Goal: Obtain resource: Download file/media

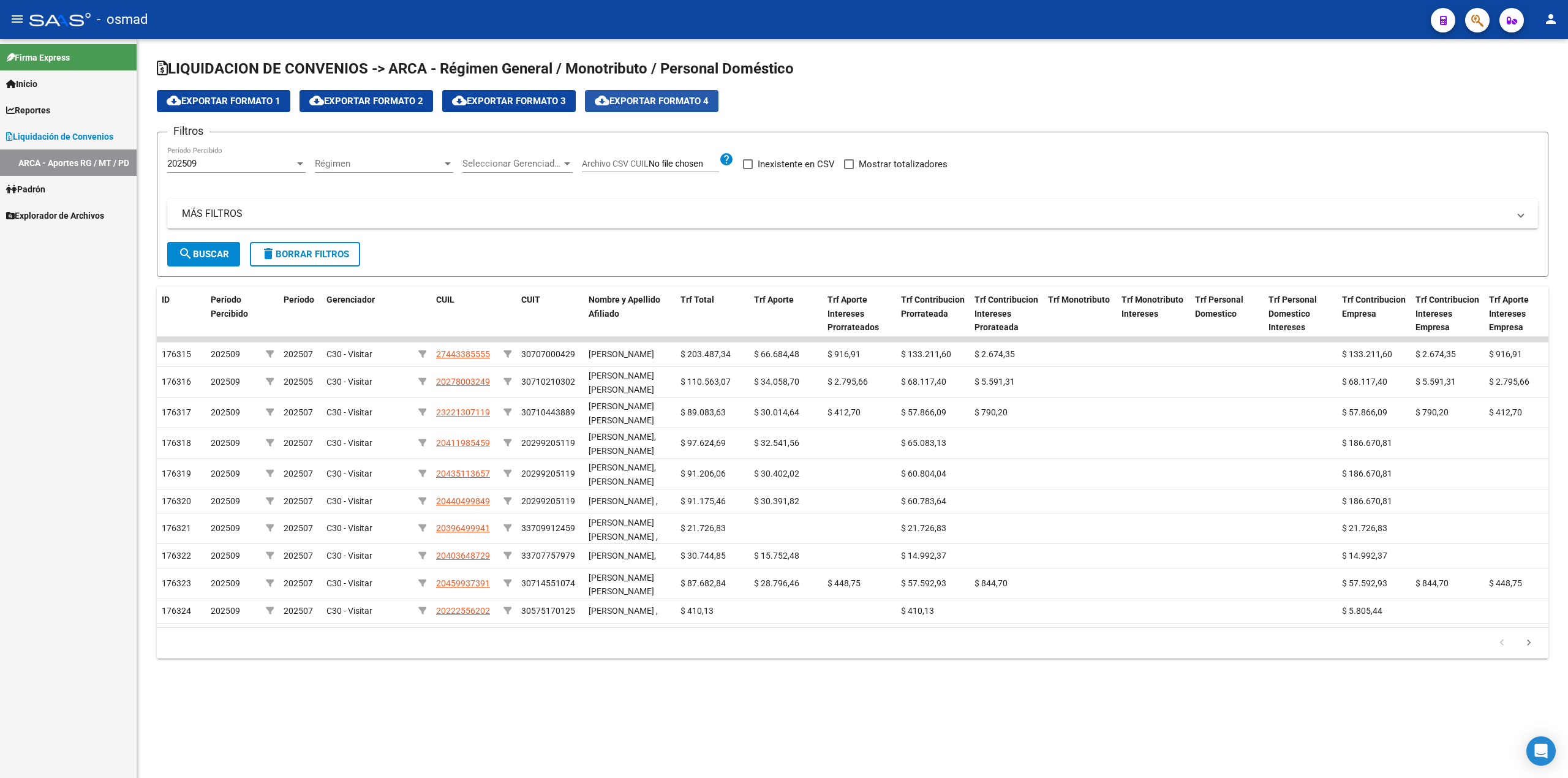
click at [675, 97] on span "cloud_download Exportar Formato 4" at bounding box center [652, 100] width 114 height 11
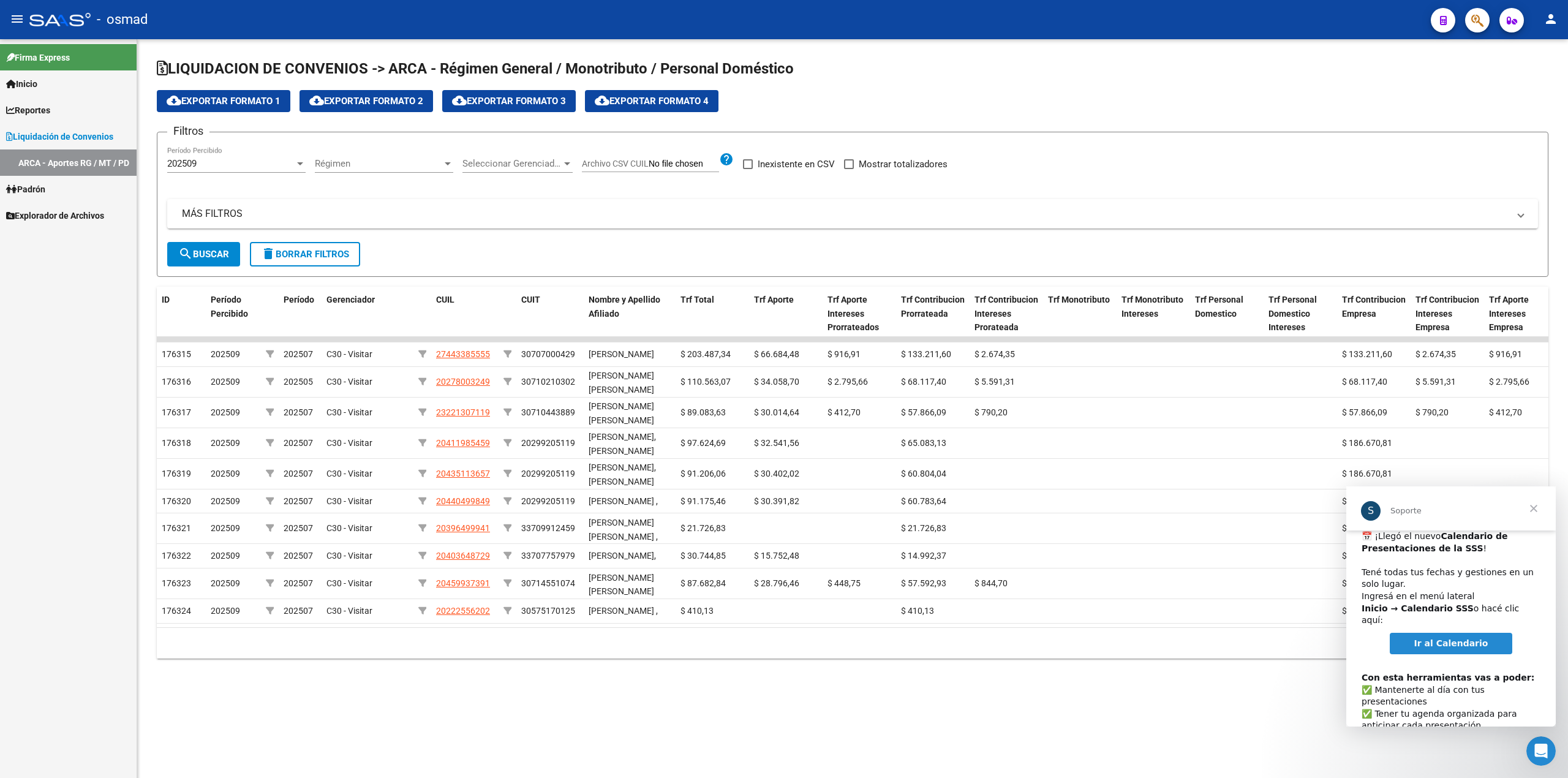
scroll to position [62, 0]
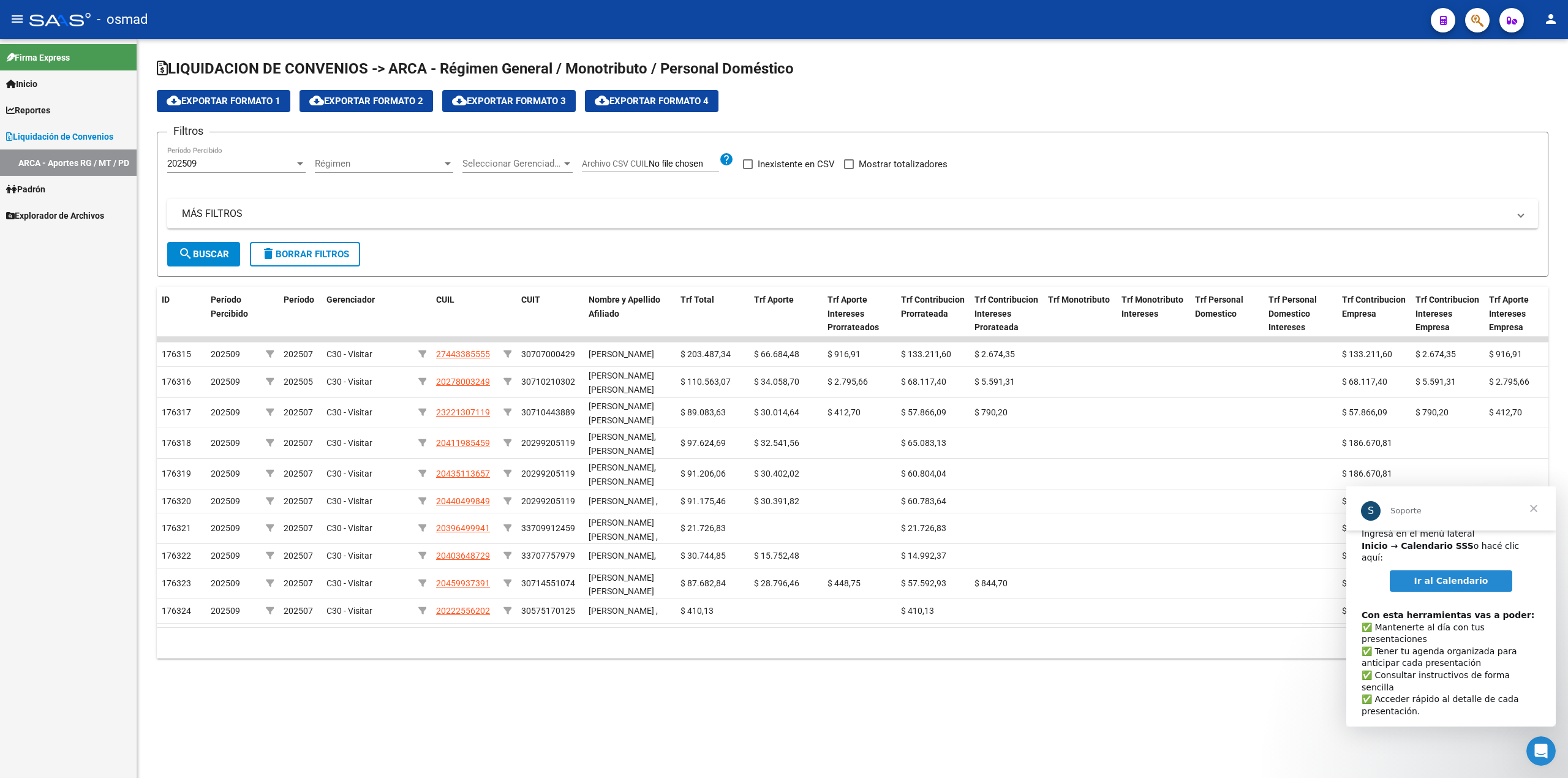
click at [1535, 505] on span "Cerrar" at bounding box center [1534, 508] width 44 height 44
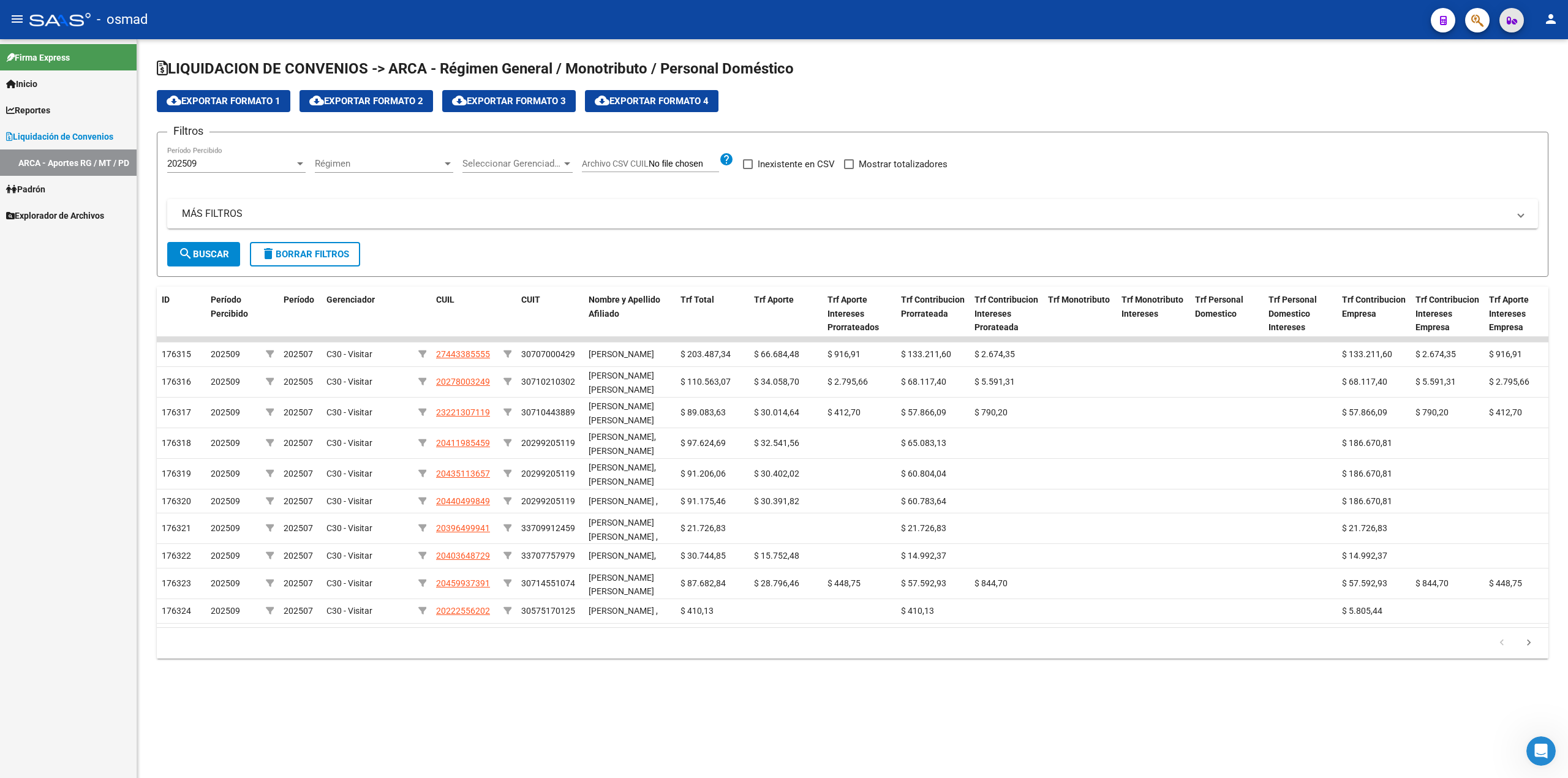
click at [1512, 28] on span "button" at bounding box center [1512, 20] width 10 height 24
click at [1437, 18] on button "button" at bounding box center [1443, 20] width 24 height 24
click at [1483, 18] on icon "button" at bounding box center [1477, 20] width 12 height 14
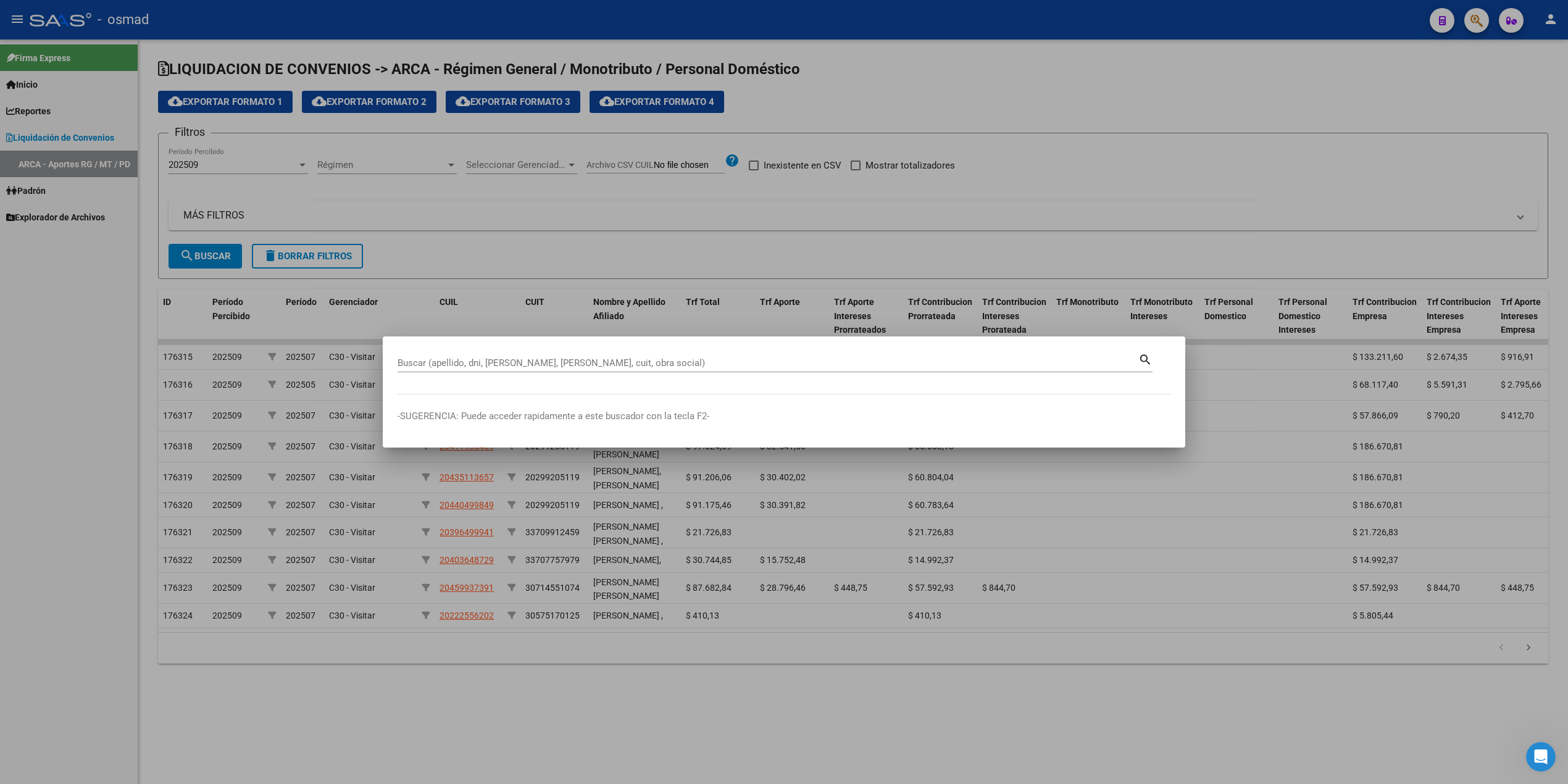
click at [1031, 235] on div at bounding box center [784, 392] width 1568 height 784
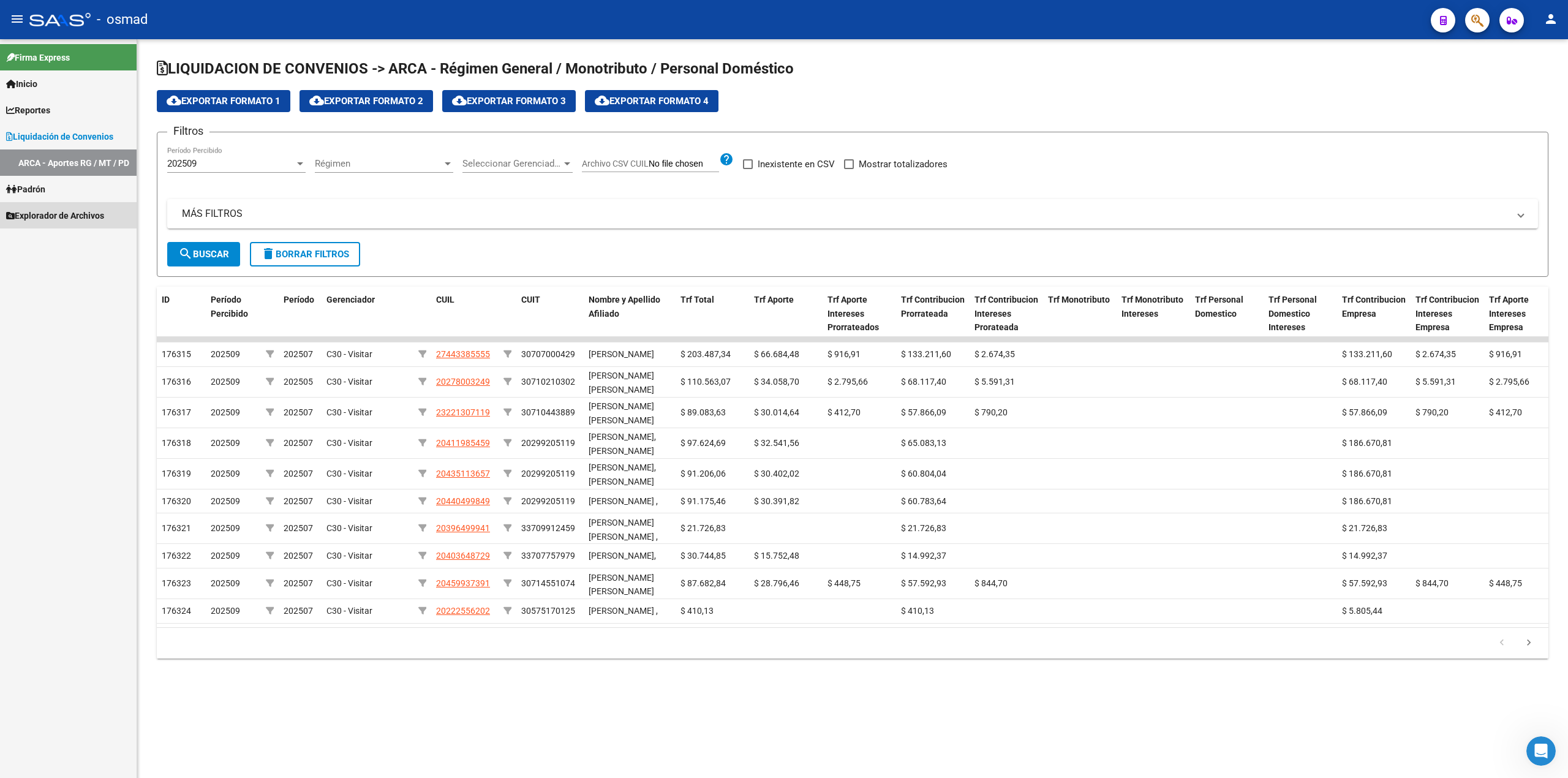
click at [15, 211] on span "Explorador de Archivos" at bounding box center [55, 215] width 98 height 13
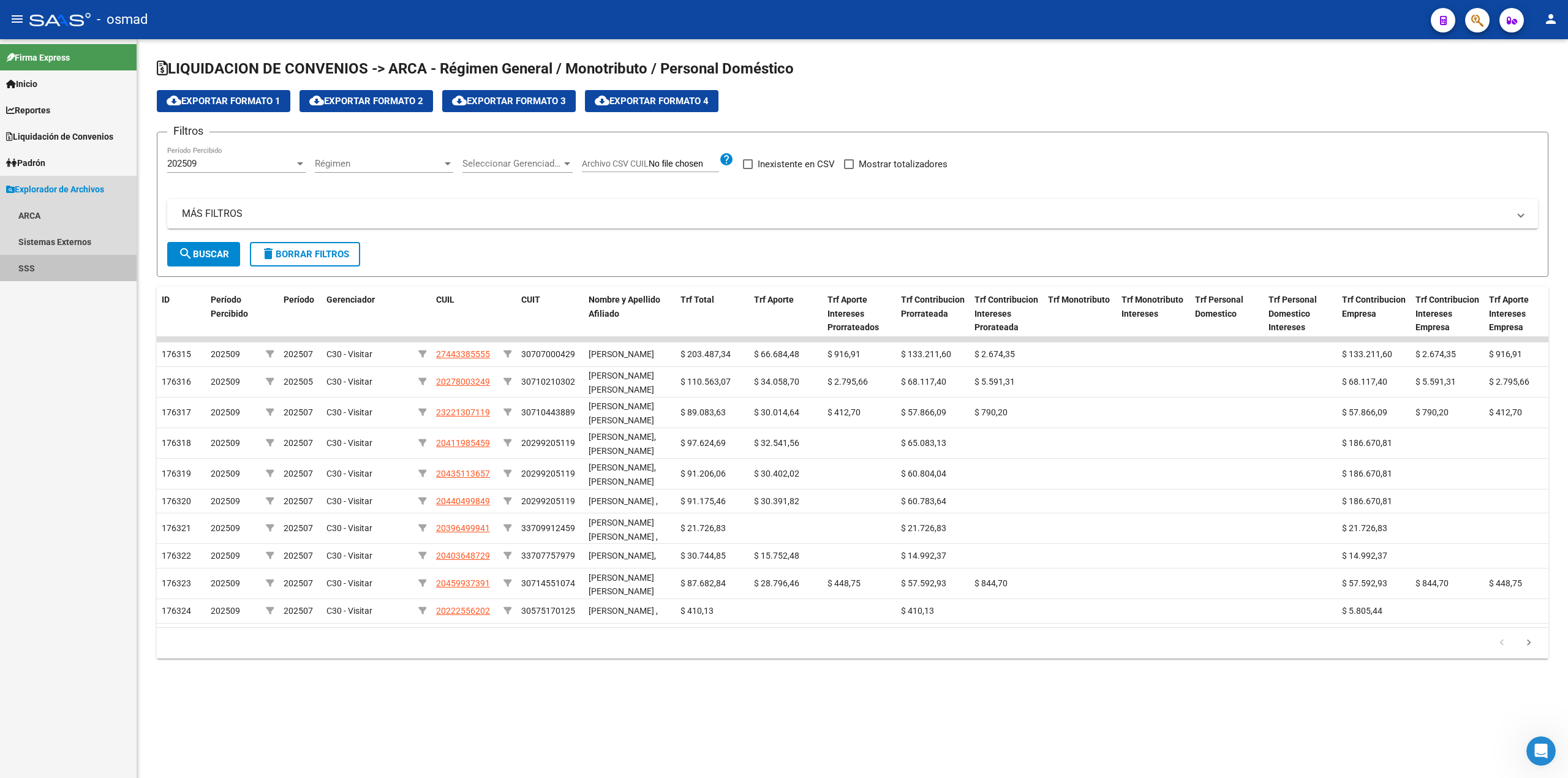
click at [55, 266] on link "SSS" at bounding box center [68, 268] width 137 height 26
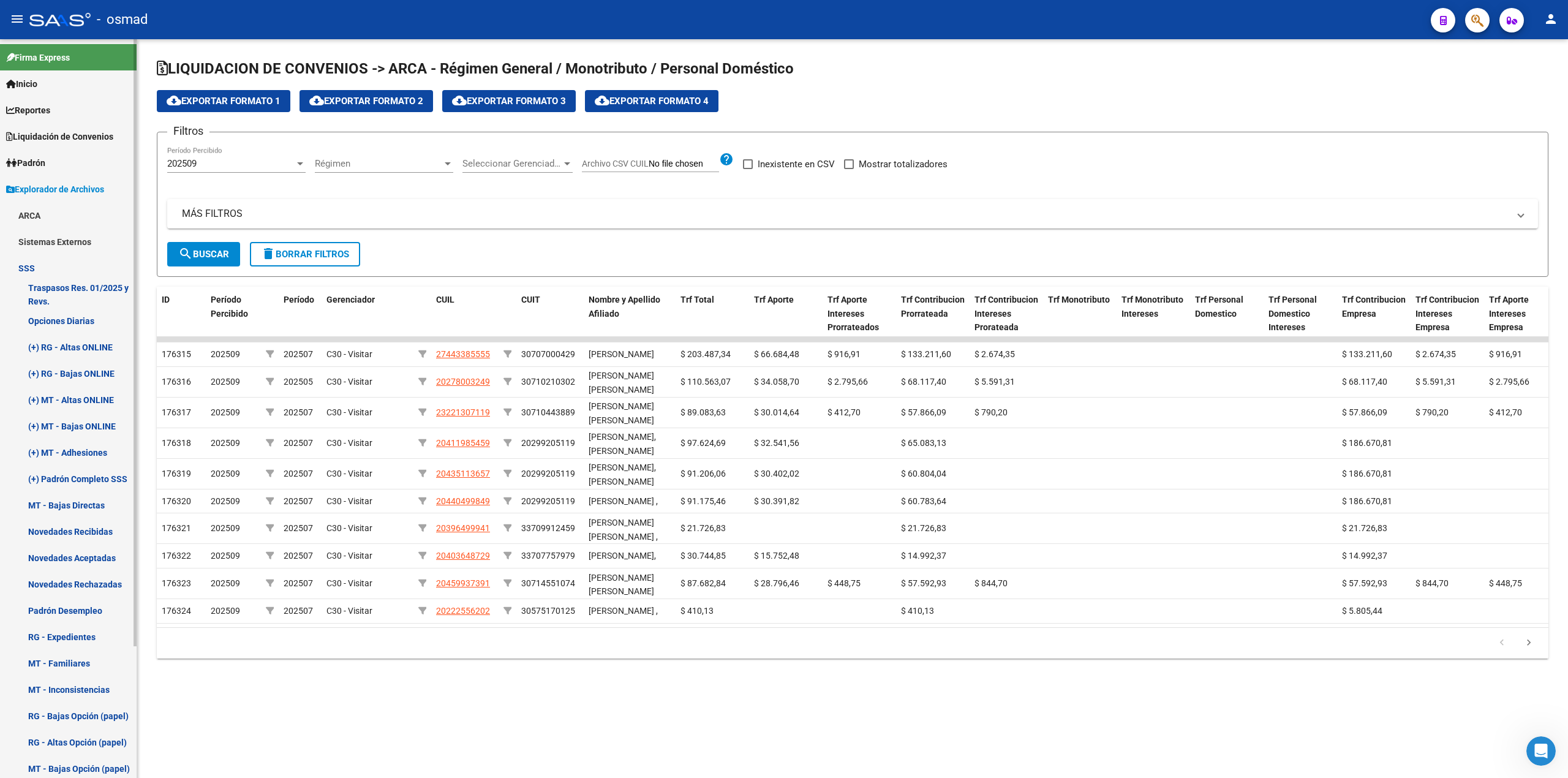
click at [88, 373] on link "(+) RG - Bajas ONLINE" at bounding box center [68, 374] width 137 height 26
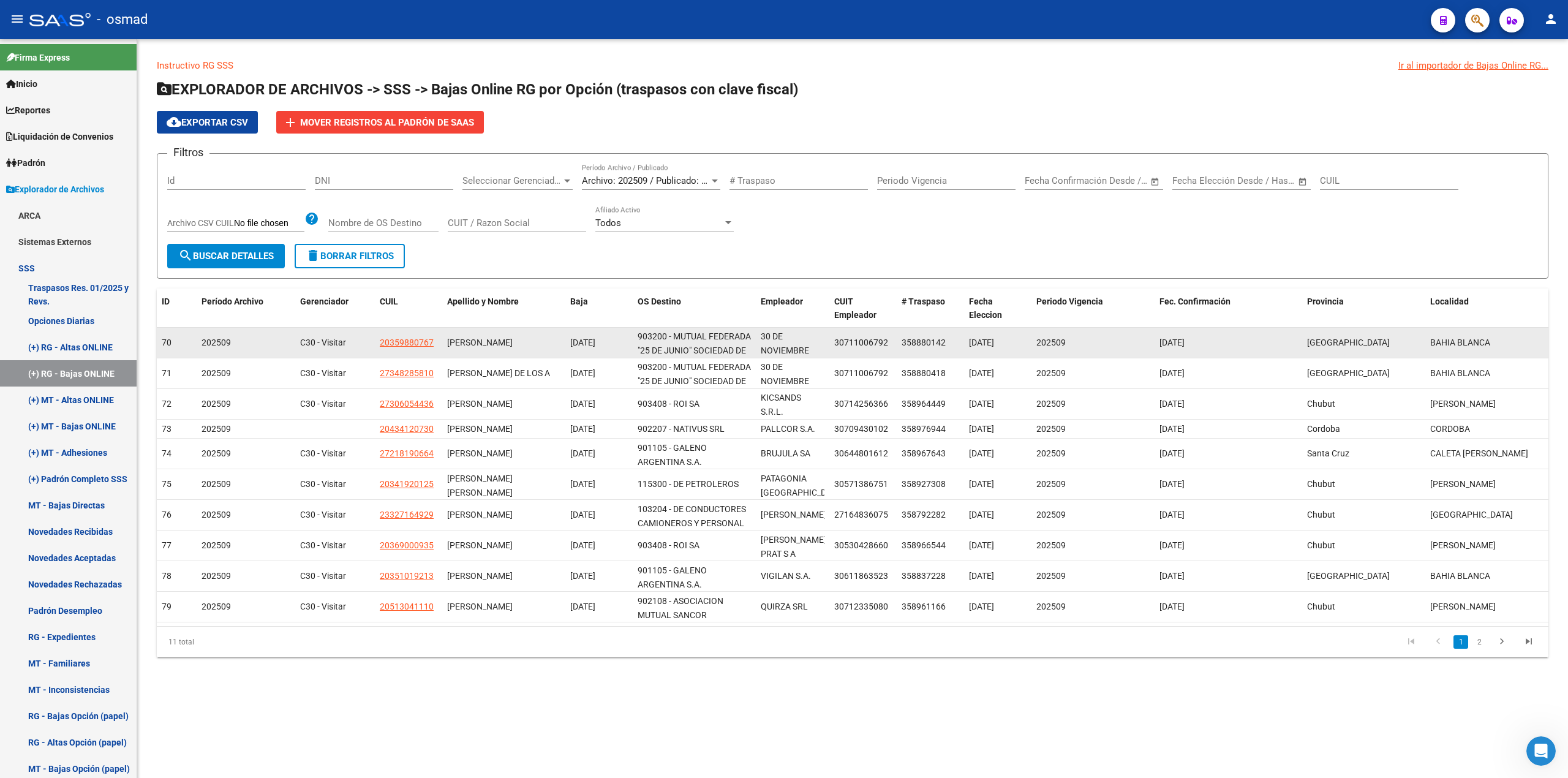
click at [843, 339] on span "30711006792" at bounding box center [861, 342] width 54 height 10
click at [844, 338] on span "30711006792" at bounding box center [861, 342] width 54 height 10
click at [435, 343] on div "20359880767" at bounding box center [409, 342] width 58 height 14
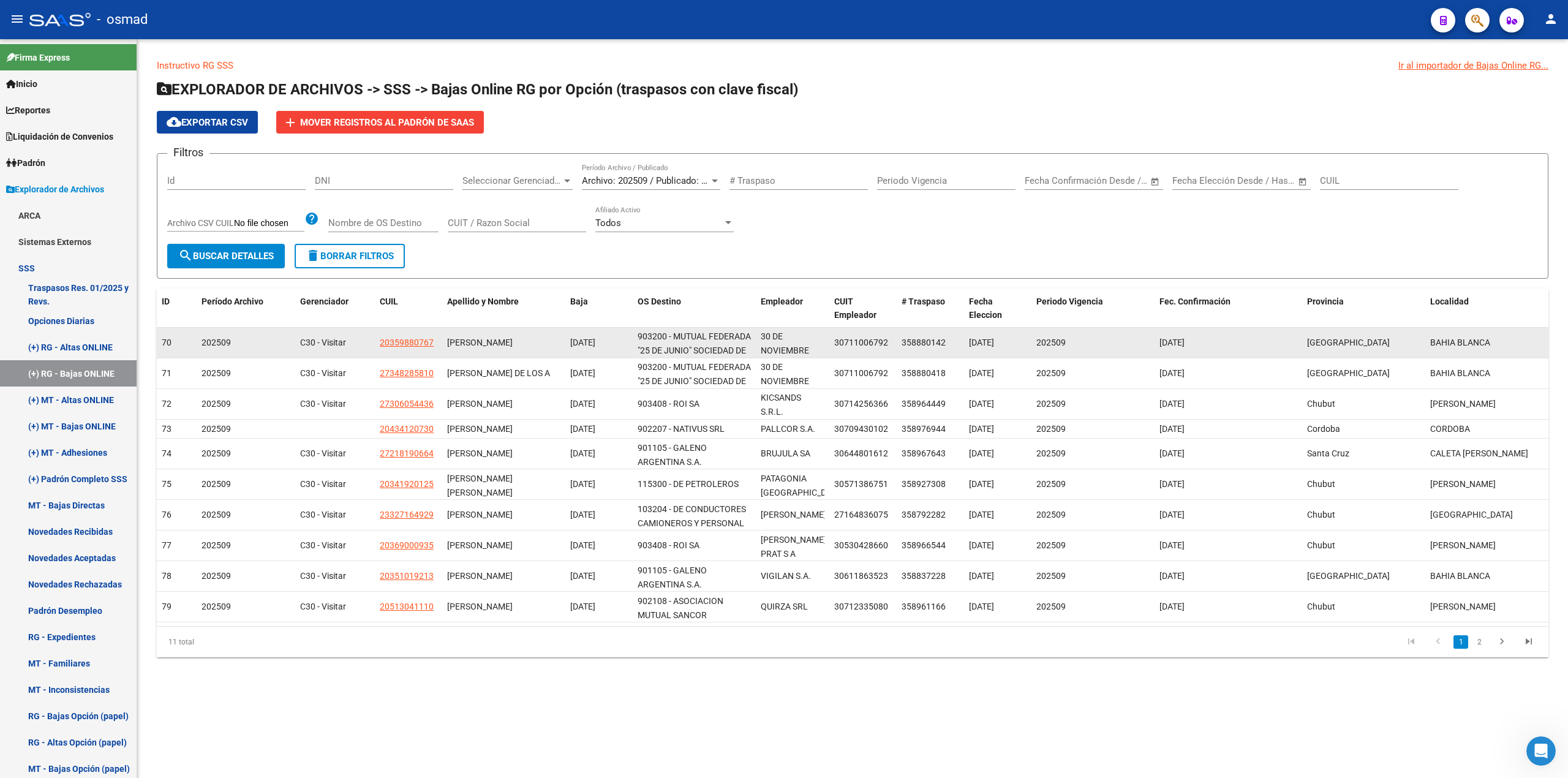
copy span "20359880767"
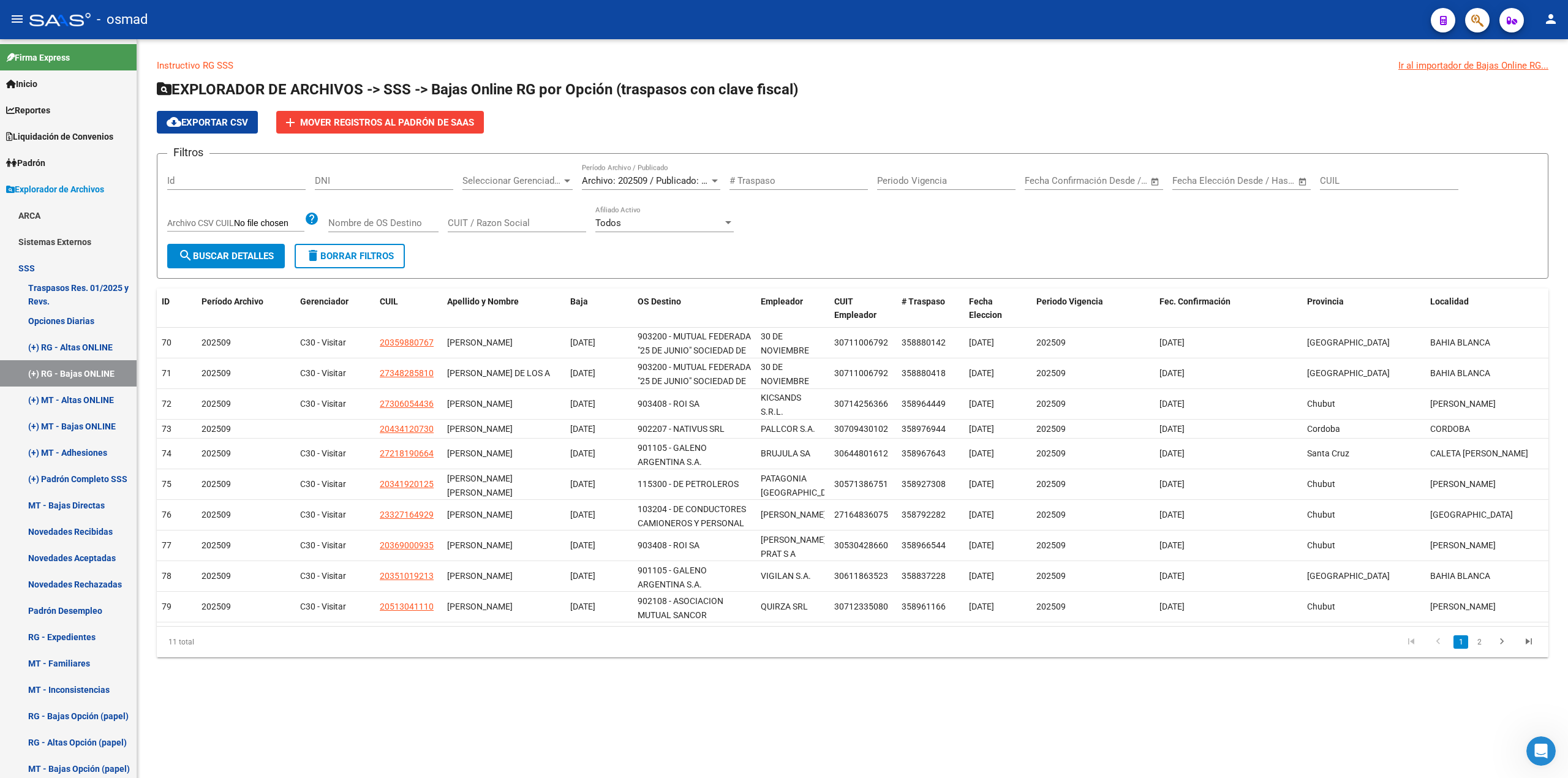
drag, startPoint x: 1482, startPoint y: 810, endPoint x: 1264, endPoint y: 762, distance: 223.2
click at [1471, 777] on html "menu - osmad person Firma Express Inicio Calendario SSS Instructivos Contacto O…" at bounding box center [784, 389] width 1568 height 778
click at [251, 122] on button "cloud_download Exportar CSV" at bounding box center [207, 122] width 101 height 23
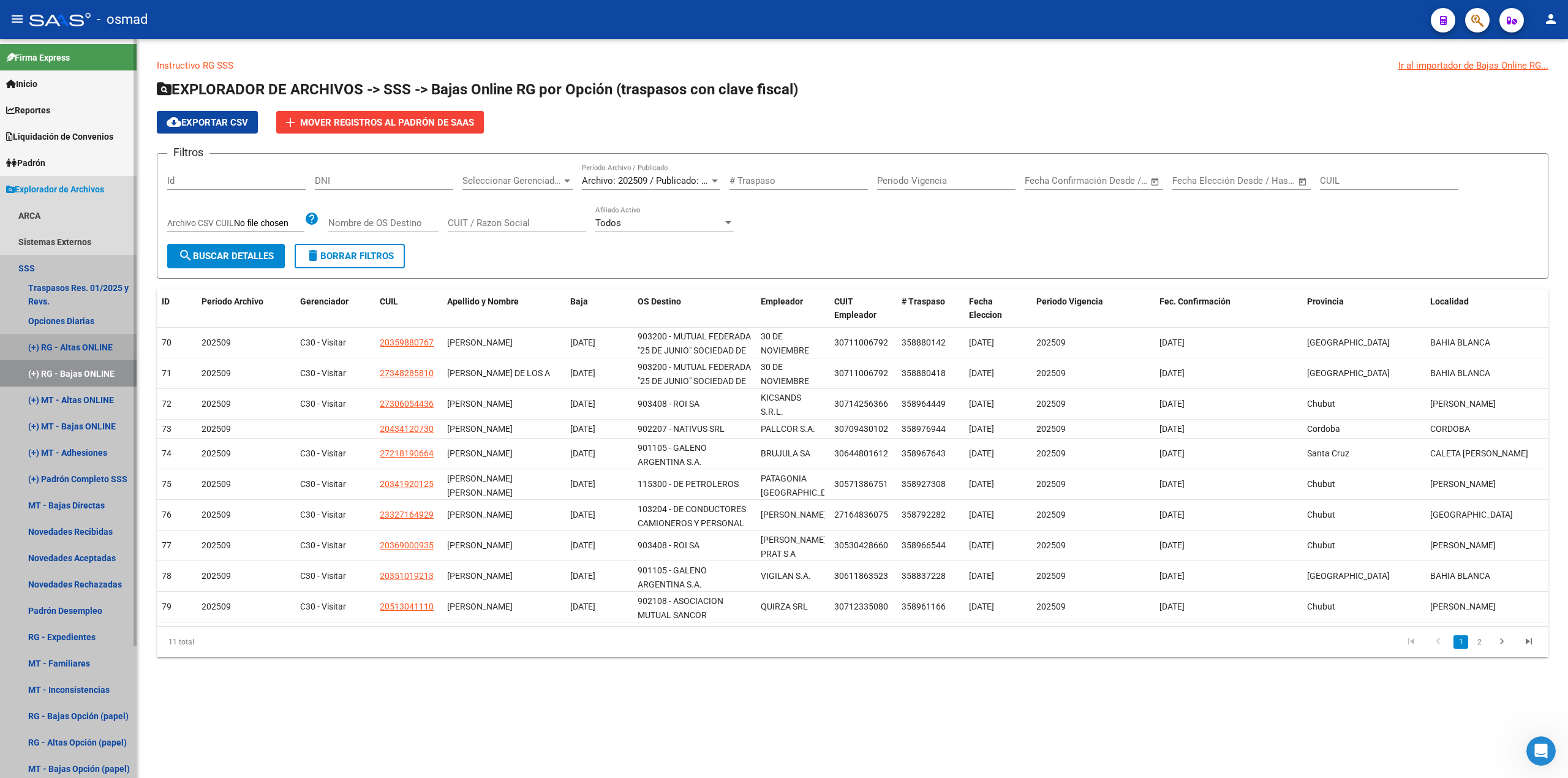
click at [76, 346] on link "(+) RG - Altas ONLINE" at bounding box center [68, 347] width 137 height 26
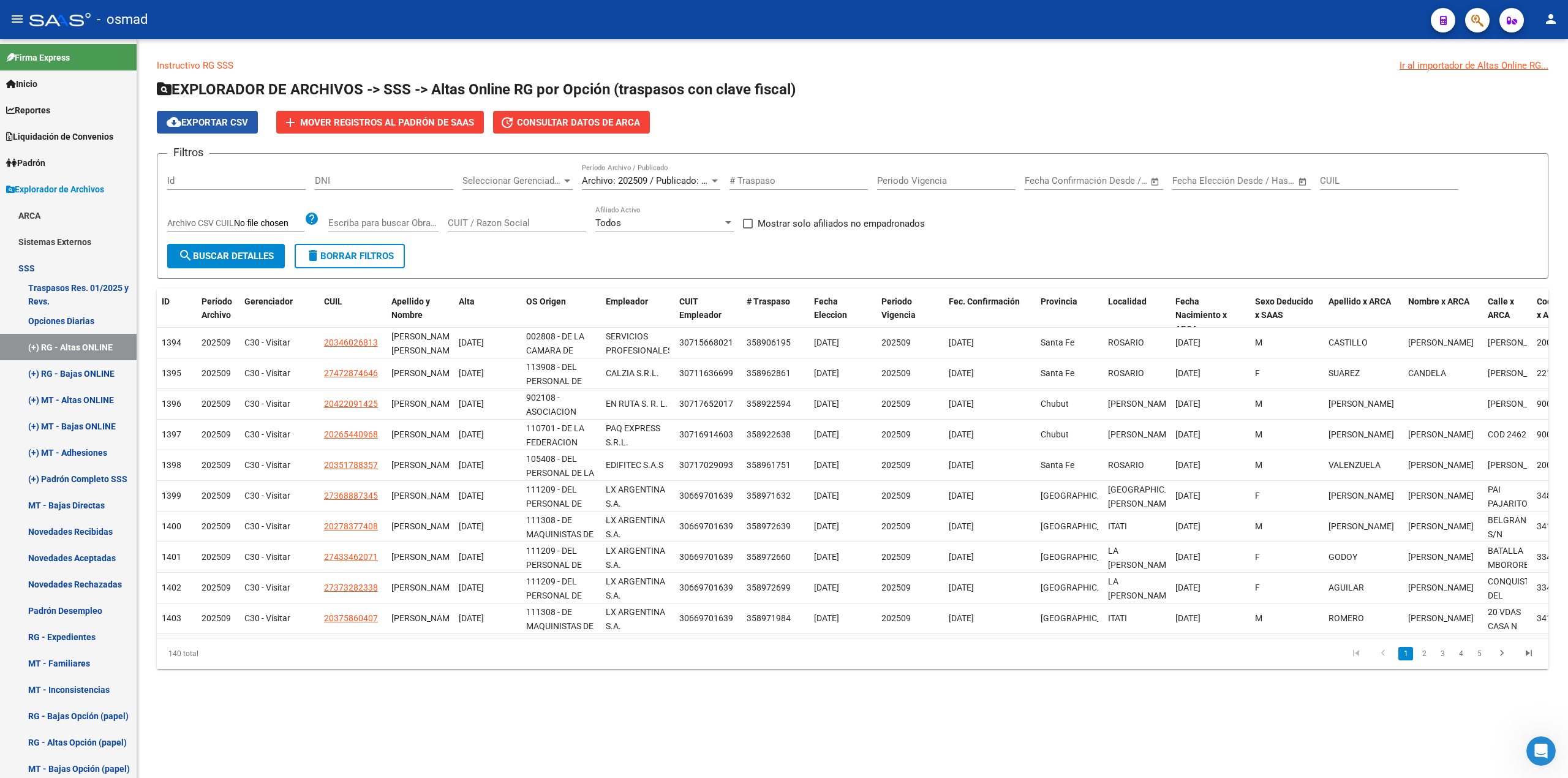
click at [219, 125] on span "cloud_download Exportar CSV" at bounding box center [207, 122] width 81 height 11
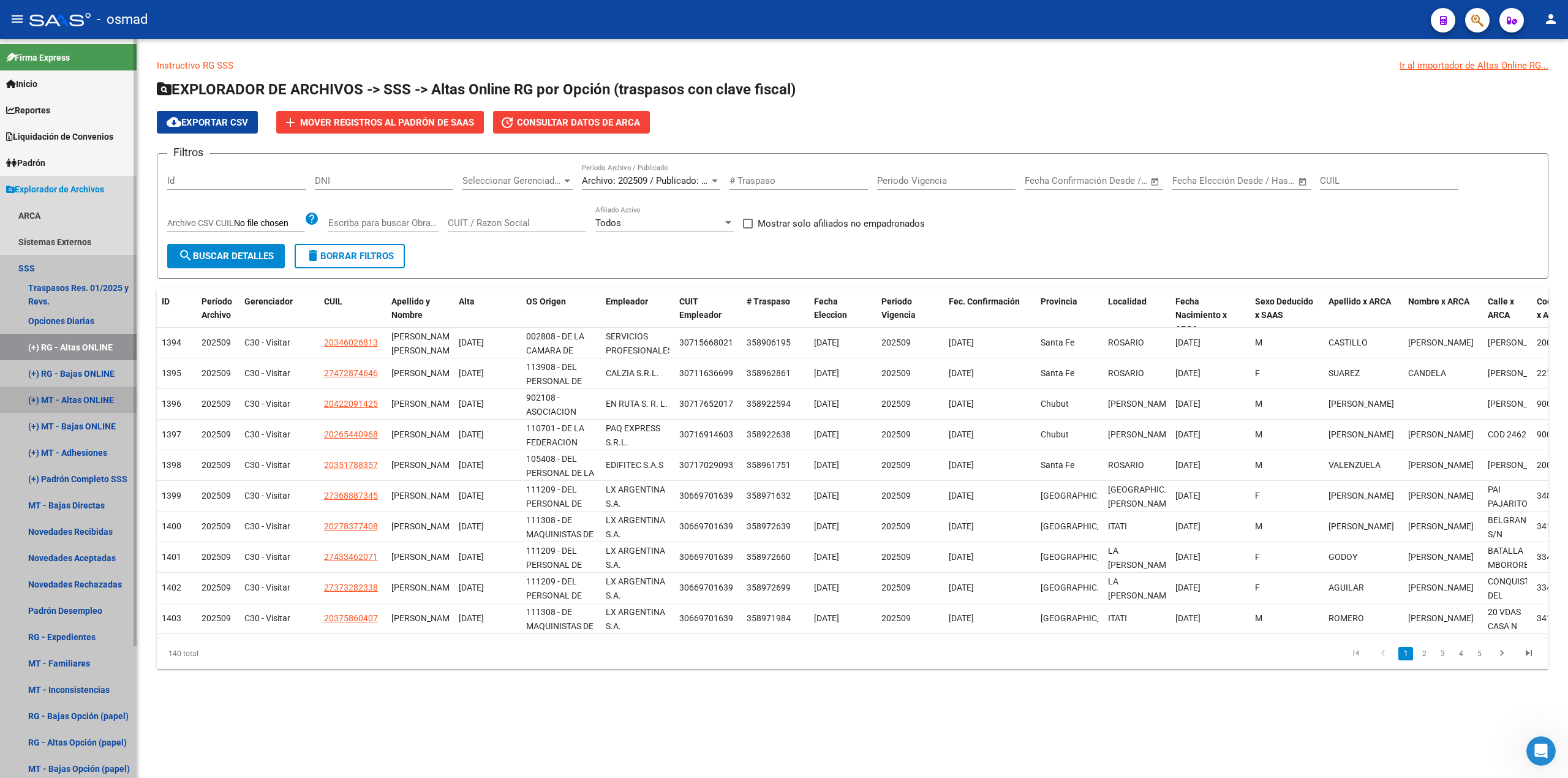
click at [88, 399] on link "(+) MT - Altas ONLINE" at bounding box center [68, 400] width 137 height 26
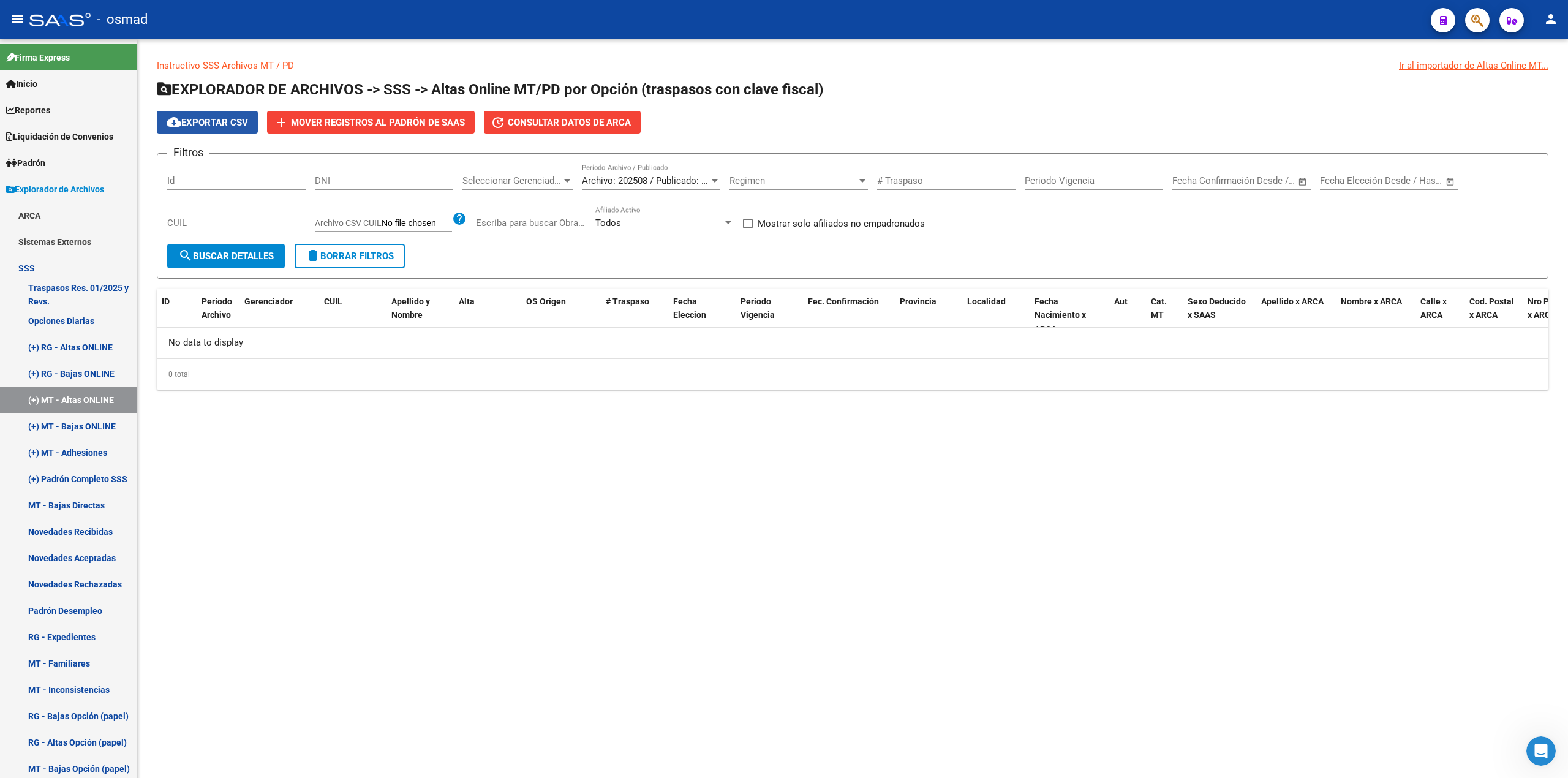
click at [196, 126] on span "cloud_download Exportar CSV" at bounding box center [207, 122] width 81 height 11
click at [82, 421] on link "(+) MT - Bajas ONLINE" at bounding box center [68, 426] width 137 height 26
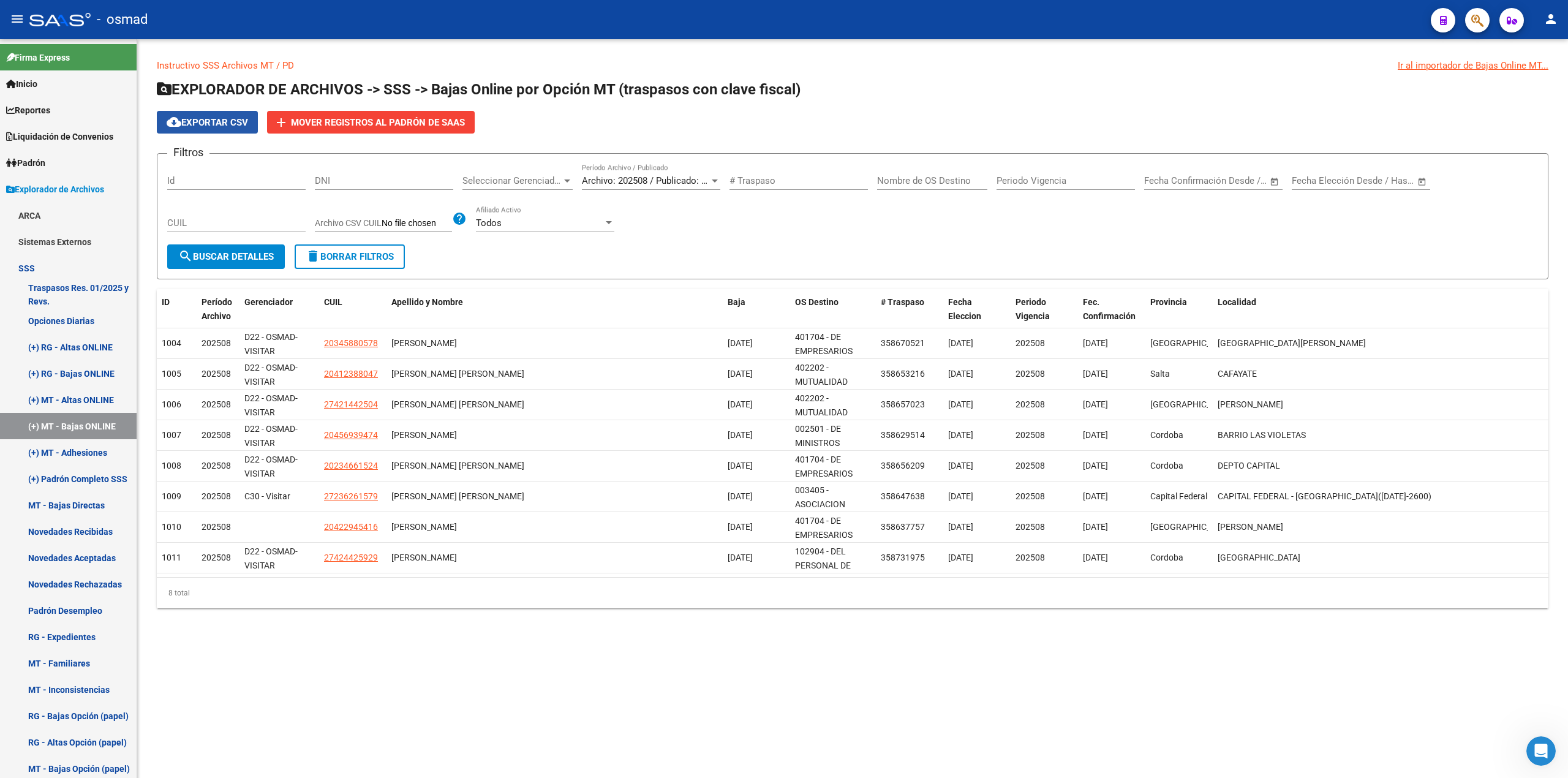
click at [201, 118] on span "cloud_download Exportar CSV" at bounding box center [207, 122] width 81 height 11
click at [106, 496] on link "MT - Bajas Directas" at bounding box center [68, 505] width 137 height 26
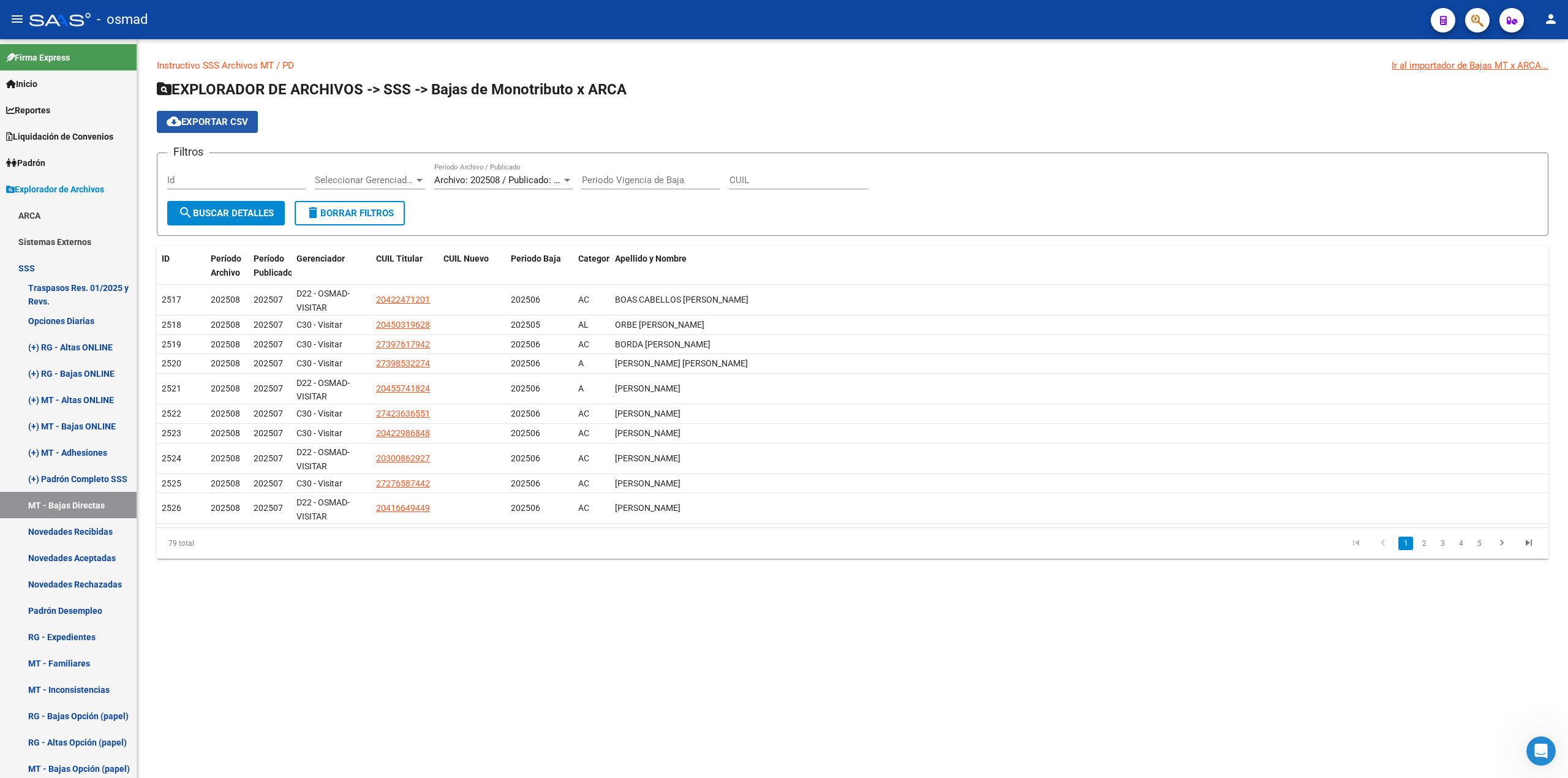
click at [212, 116] on span "cloud_download Exportar CSV" at bounding box center [207, 122] width 81 height 11
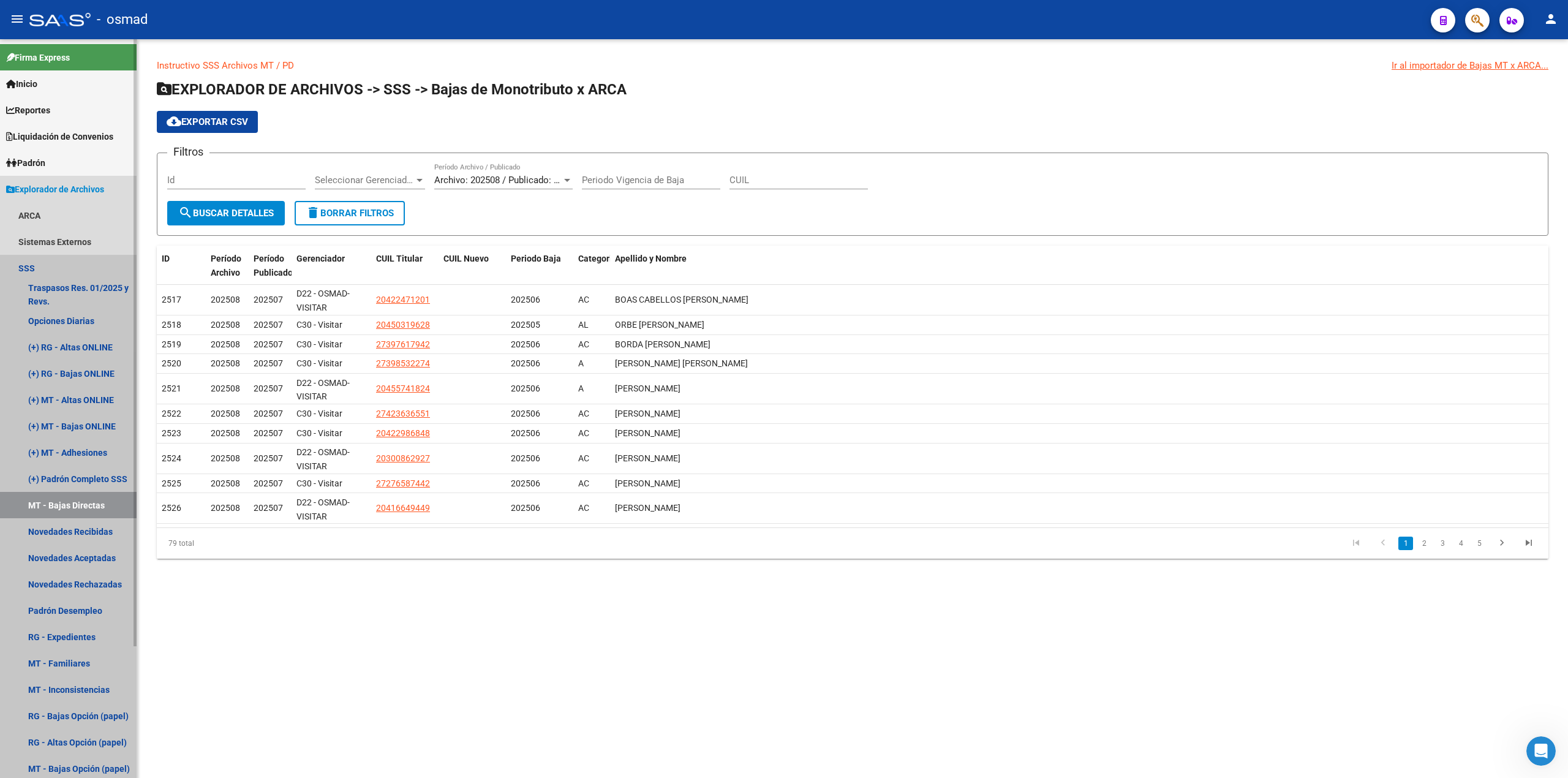
drag, startPoint x: 45, startPoint y: 265, endPoint x: 49, endPoint y: 257, distance: 8.9
click at [45, 266] on link "SSS" at bounding box center [68, 268] width 137 height 26
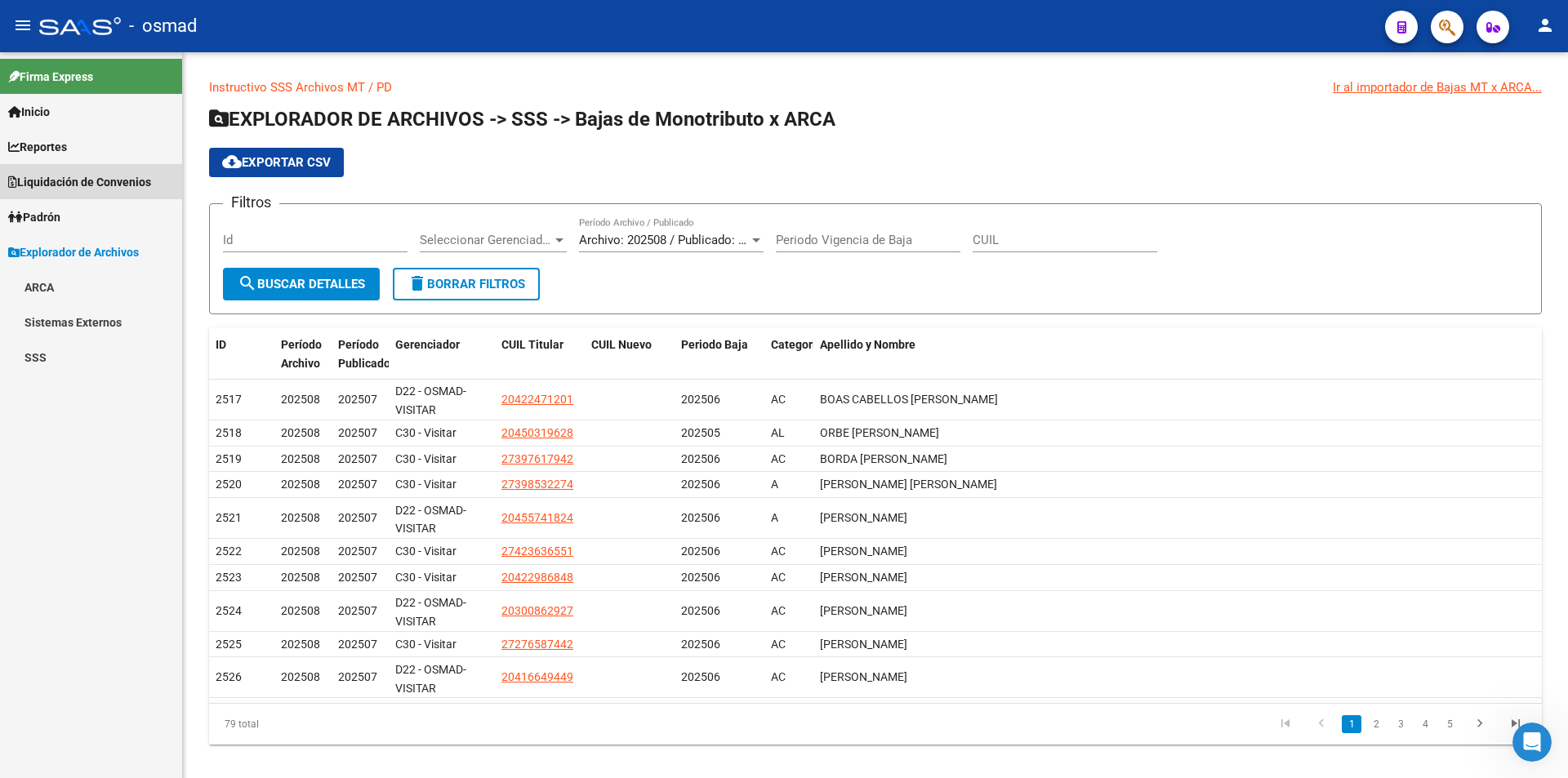
click at [78, 164] on link "Liquidación de Convenios" at bounding box center [91, 182] width 183 height 35
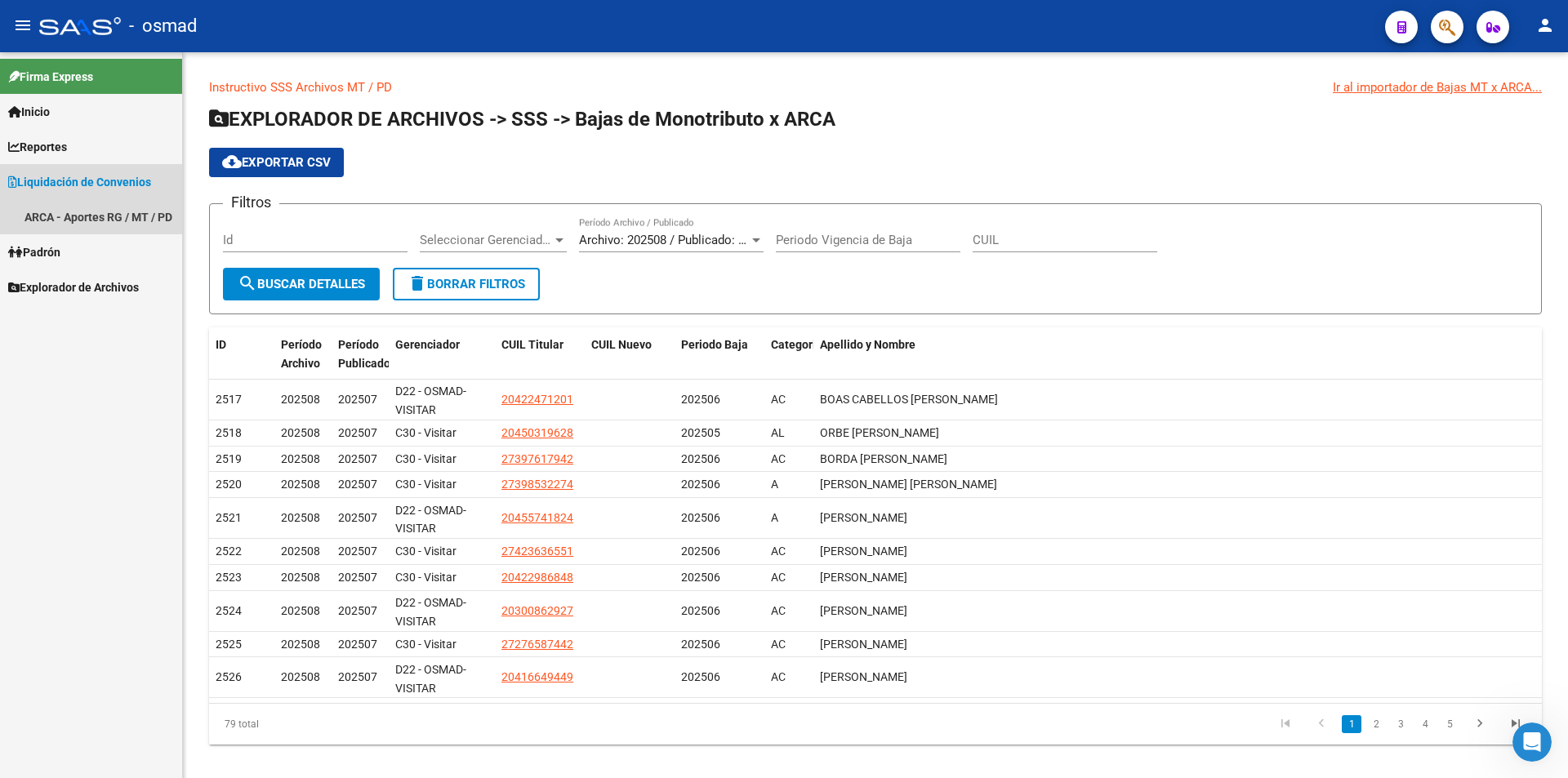
click at [60, 198] on link "Liquidación de Convenios" at bounding box center [91, 182] width 183 height 35
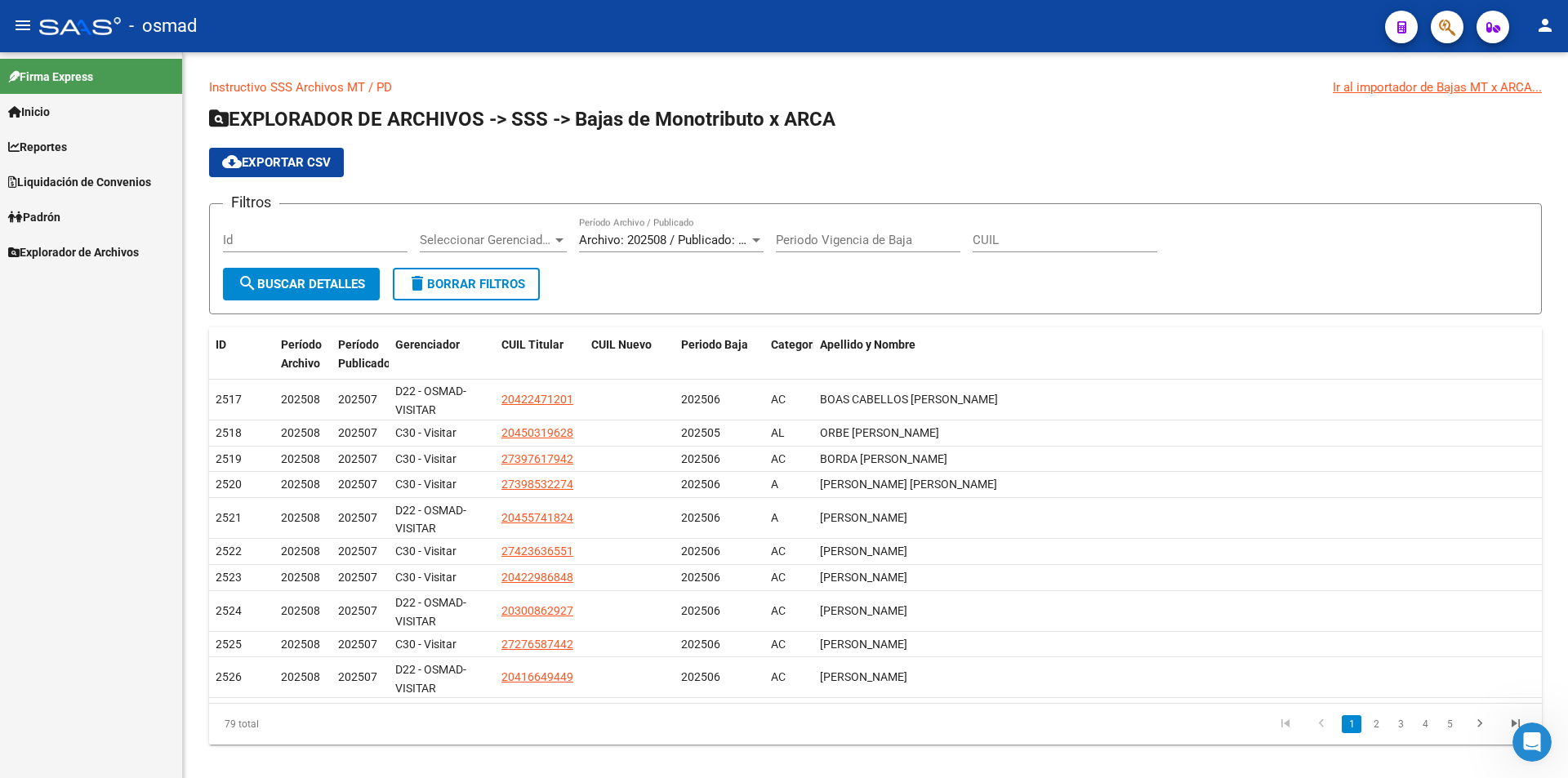
click at [44, 140] on span "Reportes" at bounding box center [37, 146] width 59 height 18
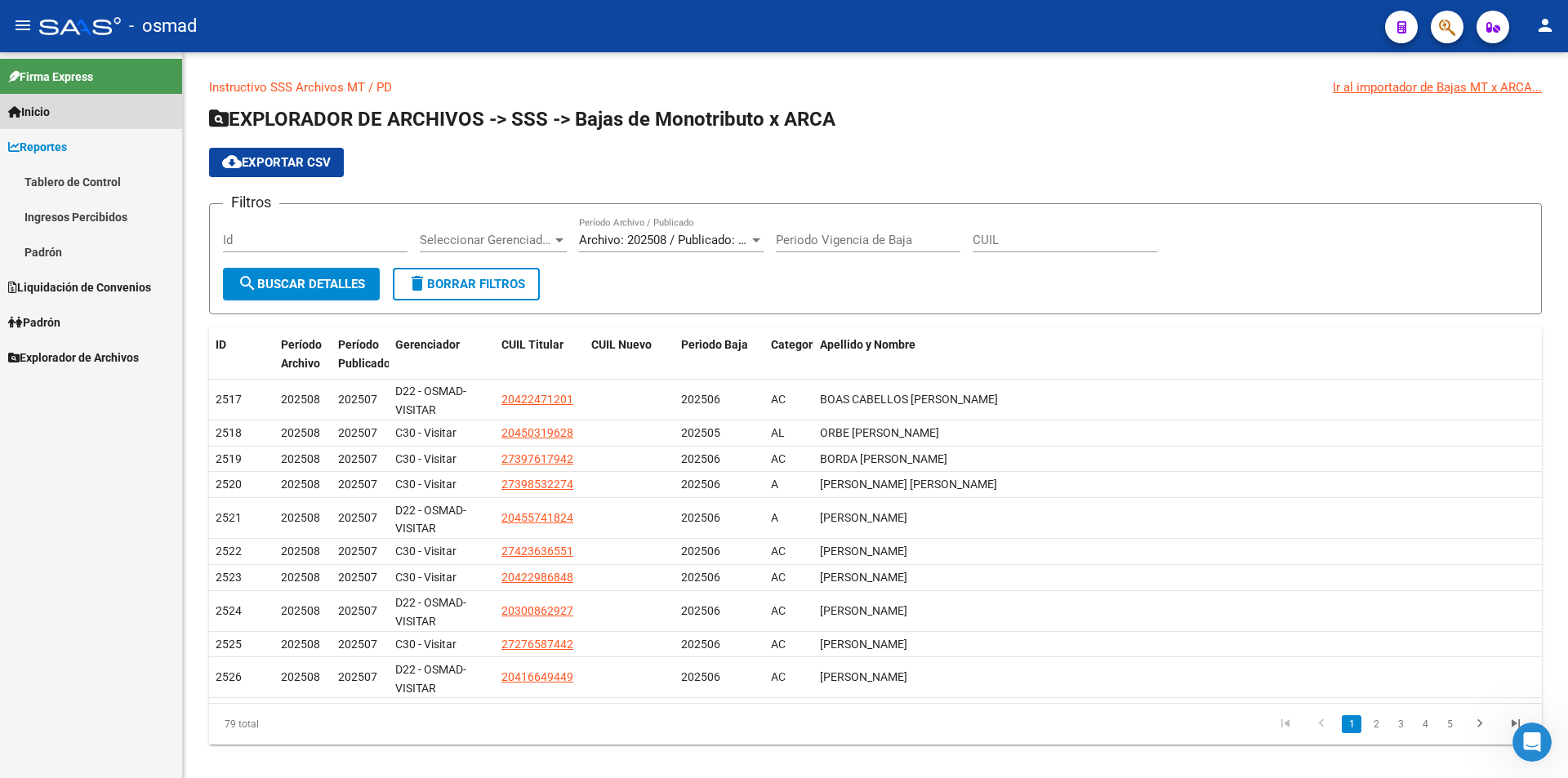
click at [65, 100] on link "Inicio" at bounding box center [91, 111] width 183 height 35
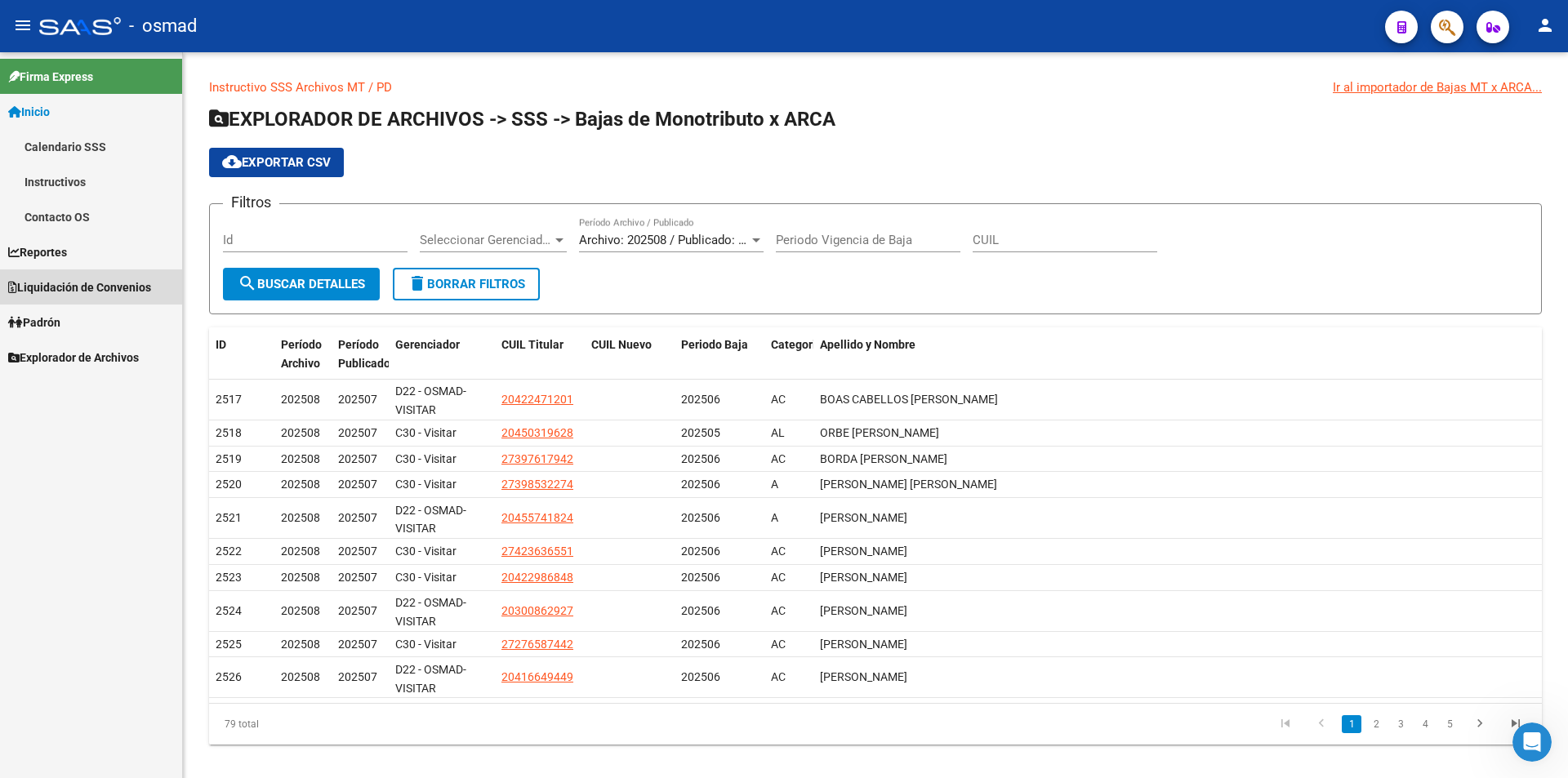
click at [88, 293] on span "Liquidación de Convenios" at bounding box center [79, 287] width 143 height 18
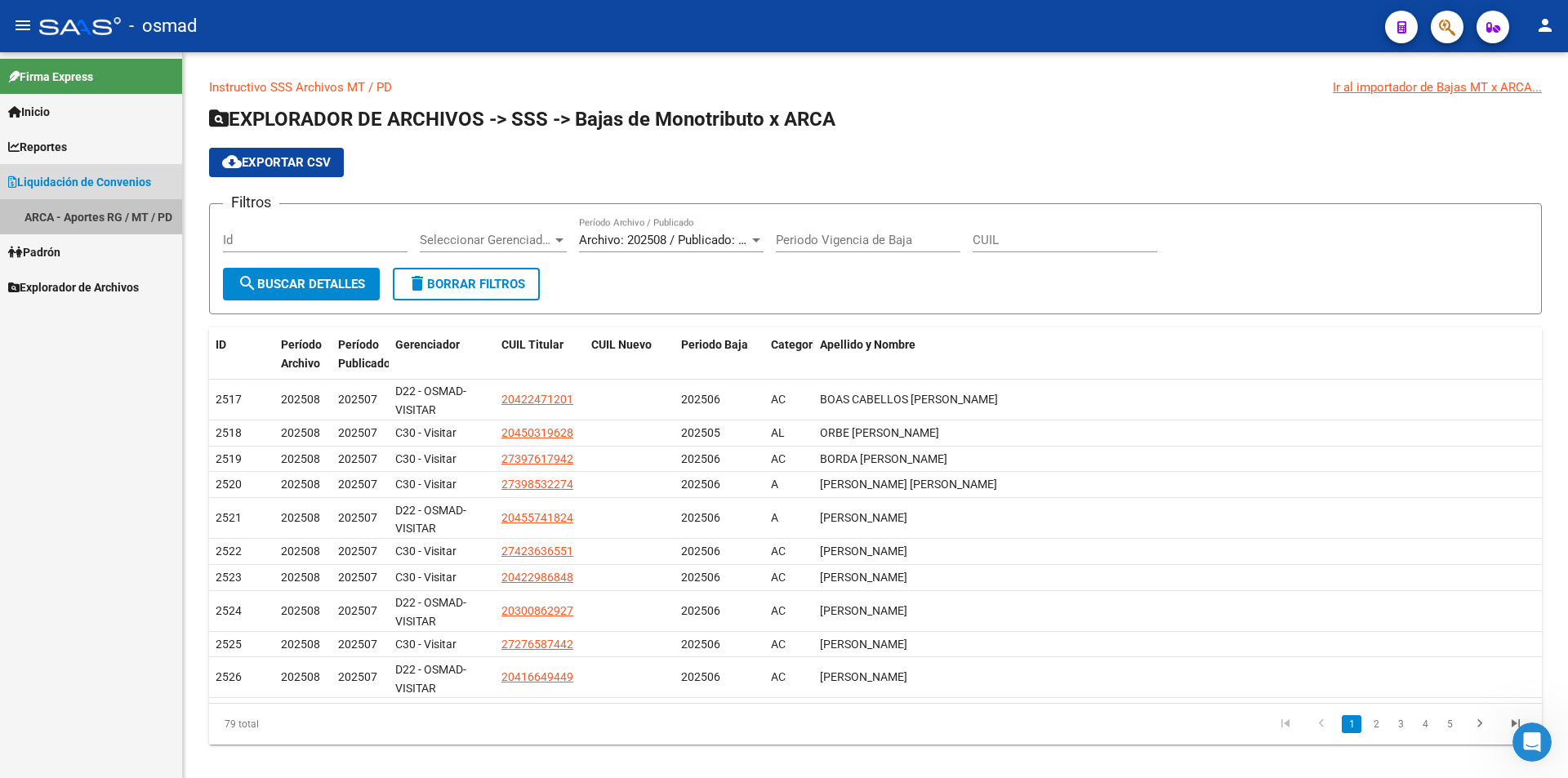
click at [86, 222] on link "ARCA - Aportes RG / MT / PD" at bounding box center [91, 217] width 183 height 35
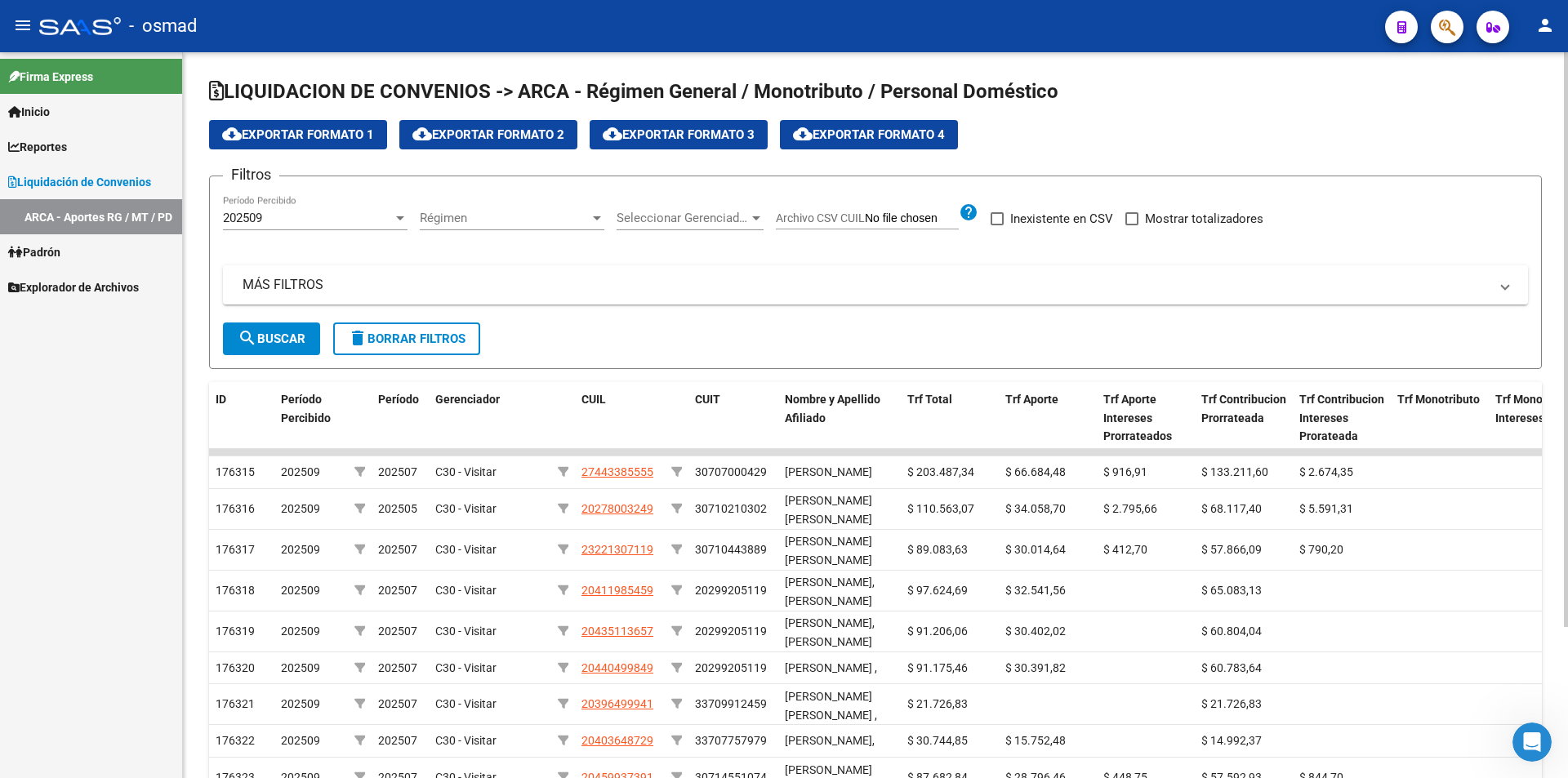
click at [927, 127] on span "cloud_download Exportar Formato 4" at bounding box center [869, 134] width 152 height 15
